Goal: Communication & Community: Answer question/provide support

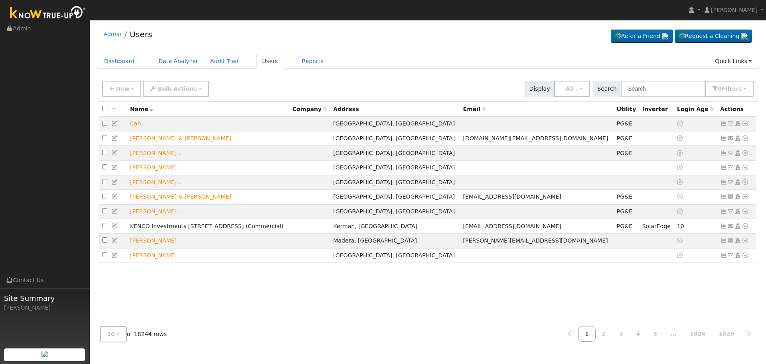
click at [658, 93] on input "text" at bounding box center [663, 89] width 85 height 16
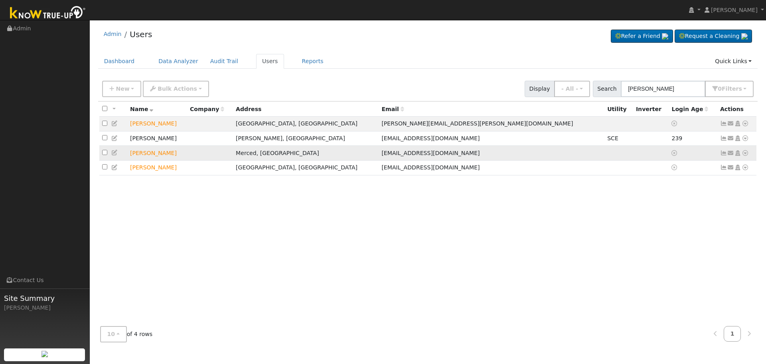
type input "[PERSON_NAME]"
click at [730, 154] on icon at bounding box center [731, 153] width 7 height 6
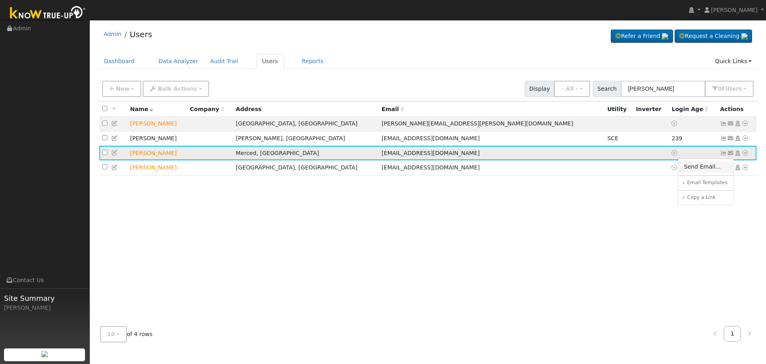
click at [704, 164] on link "Send Email..." at bounding box center [705, 166] width 55 height 11
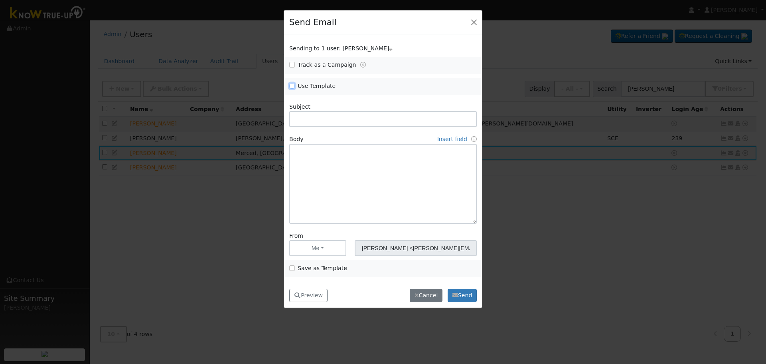
click at [291, 87] on input "Use Template" at bounding box center [292, 86] width 6 height 6
checkbox input "true"
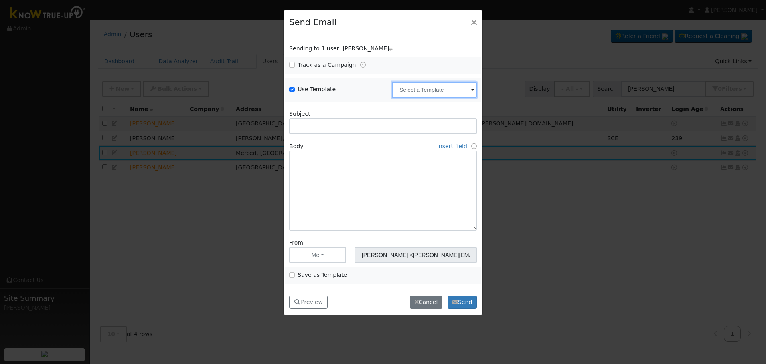
click at [410, 87] on input "text" at bounding box center [434, 90] width 85 height 16
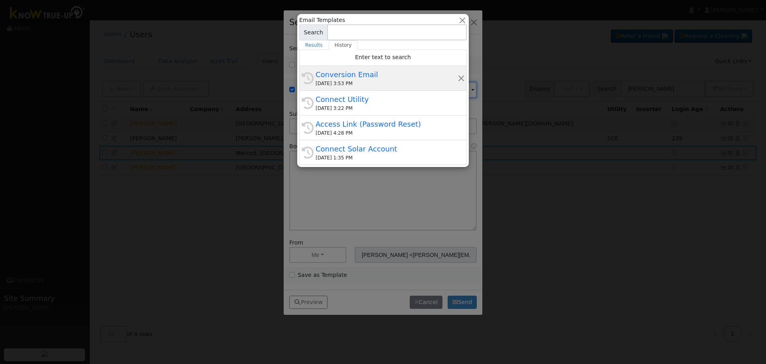
click at [367, 78] on div "Conversion Email" at bounding box center [387, 74] width 142 height 11
type input "Conversion Email"
type input "Connect Your Utility Account"
type textarea "Dear {user_fname}, The first step is to connect your electric utility account. …"
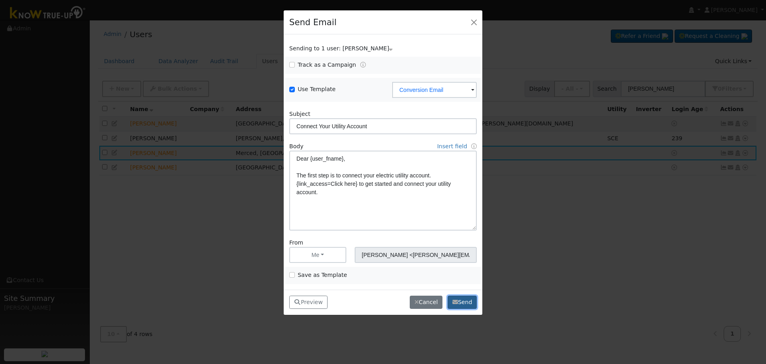
click at [455, 301] on icon "button" at bounding box center [456, 302] width 6 height 6
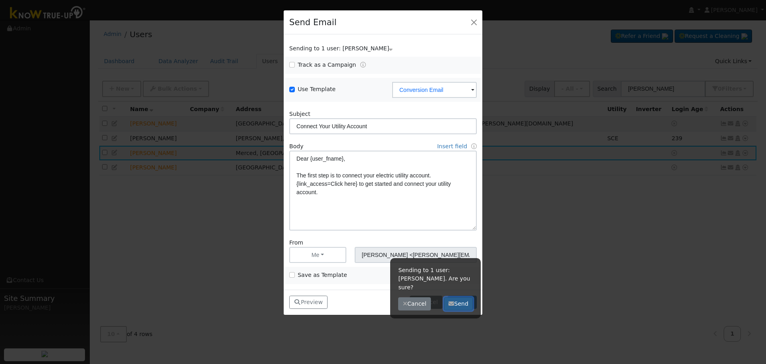
drag, startPoint x: 460, startPoint y: 294, endPoint x: 611, endPoint y: 325, distance: 154.5
click at [461, 297] on button "Send" at bounding box center [458, 304] width 29 height 14
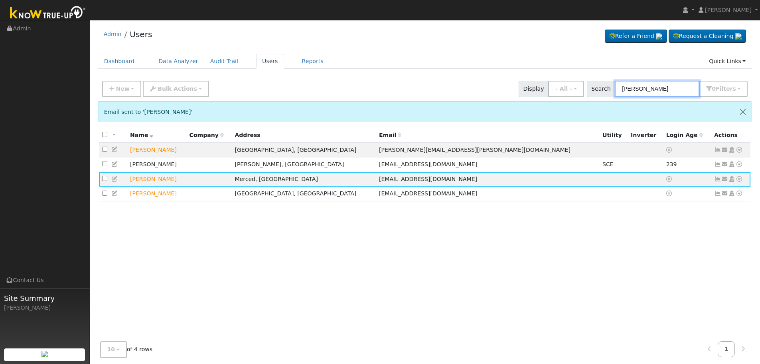
click at [670, 88] on input "[PERSON_NAME]" at bounding box center [657, 89] width 85 height 16
drag, startPoint x: 670, startPoint y: 88, endPoint x: 271, endPoint y: 88, distance: 399.9
click at [328, 86] on div "New Add User Quick Add Quick Connect Quick Convert Lead Bulk Actions Send Email…" at bounding box center [425, 87] width 649 height 19
